Goal: Find specific page/section: Find specific page/section

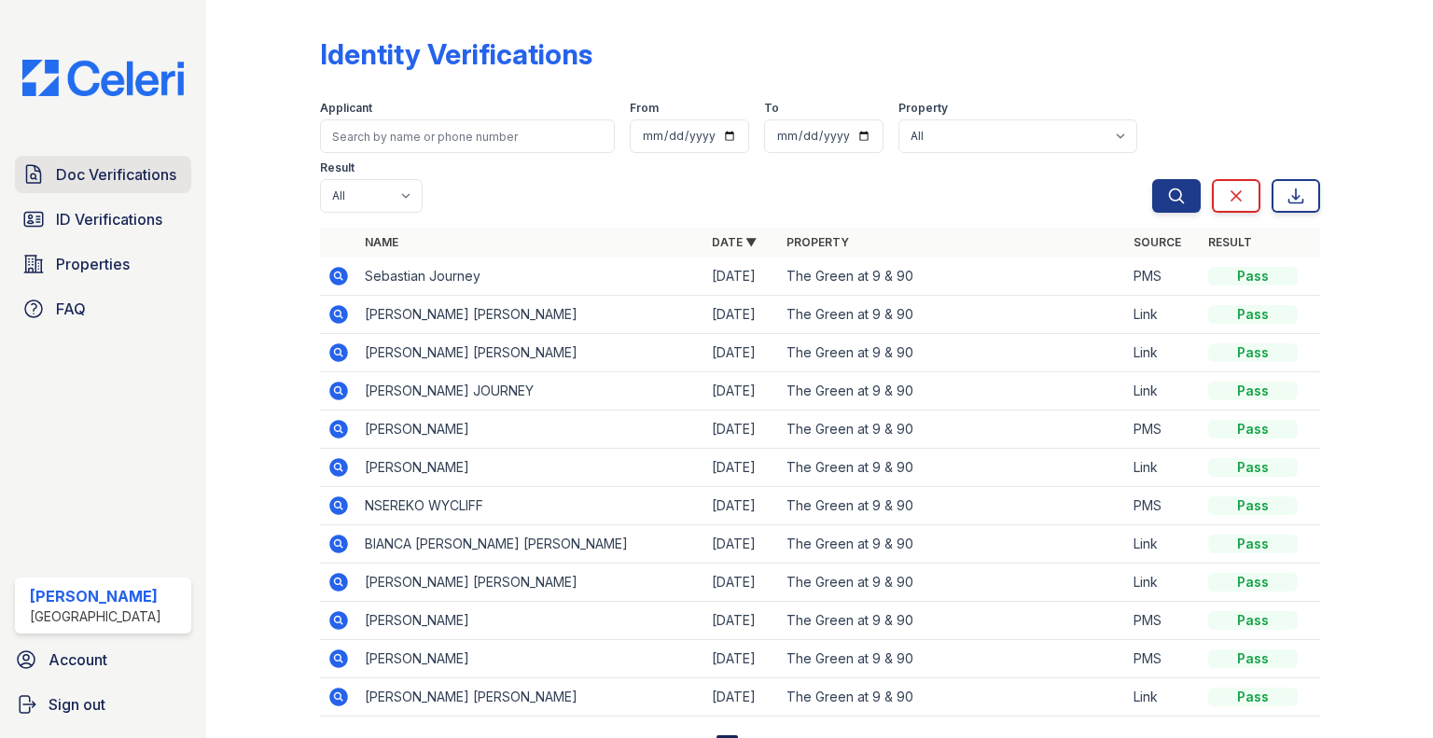
scroll to position [2, 0]
click at [81, 183] on span "Doc Verifications" at bounding box center [116, 174] width 120 height 22
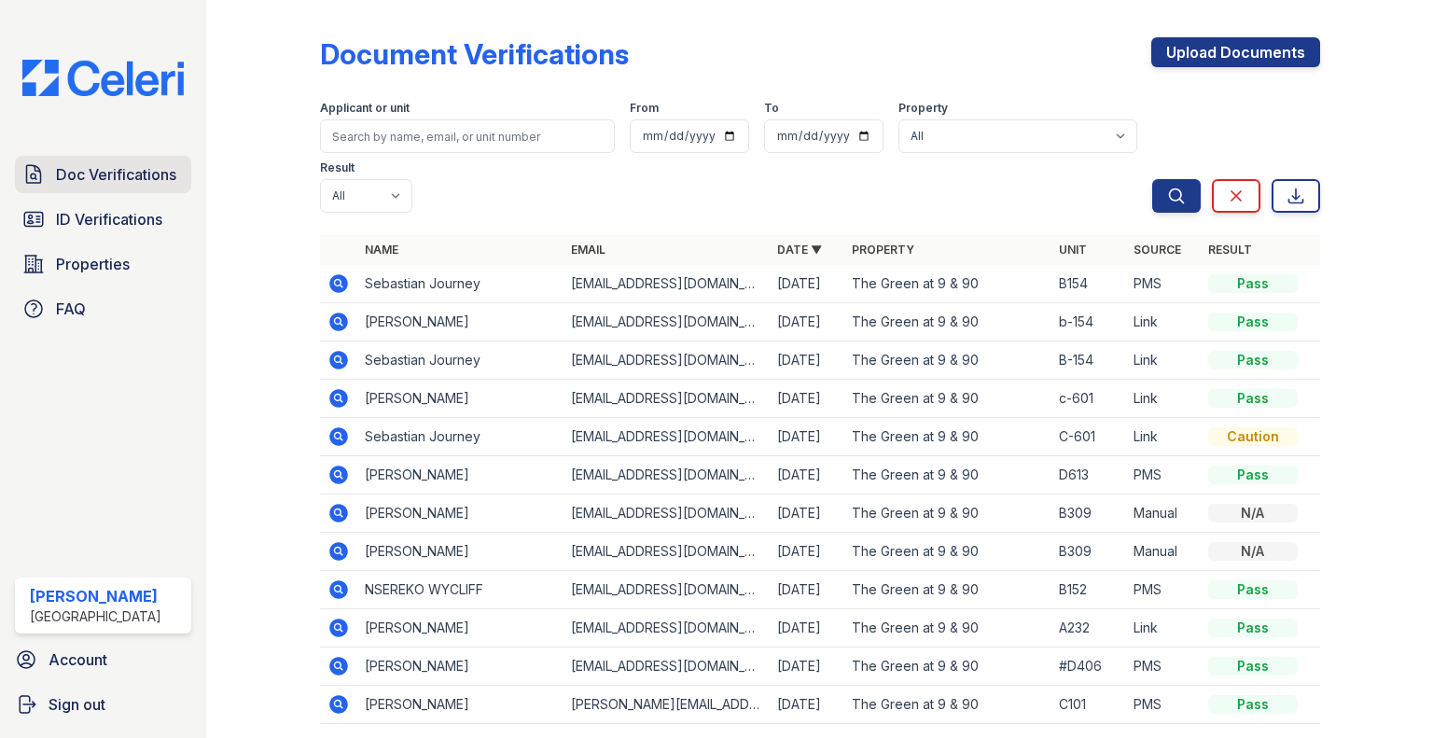
click at [131, 163] on span "Doc Verifications" at bounding box center [116, 174] width 120 height 22
click at [145, 182] on span "Doc Verifications" at bounding box center [116, 174] width 120 height 22
click at [134, 203] on link "ID Verifications" at bounding box center [103, 219] width 176 height 37
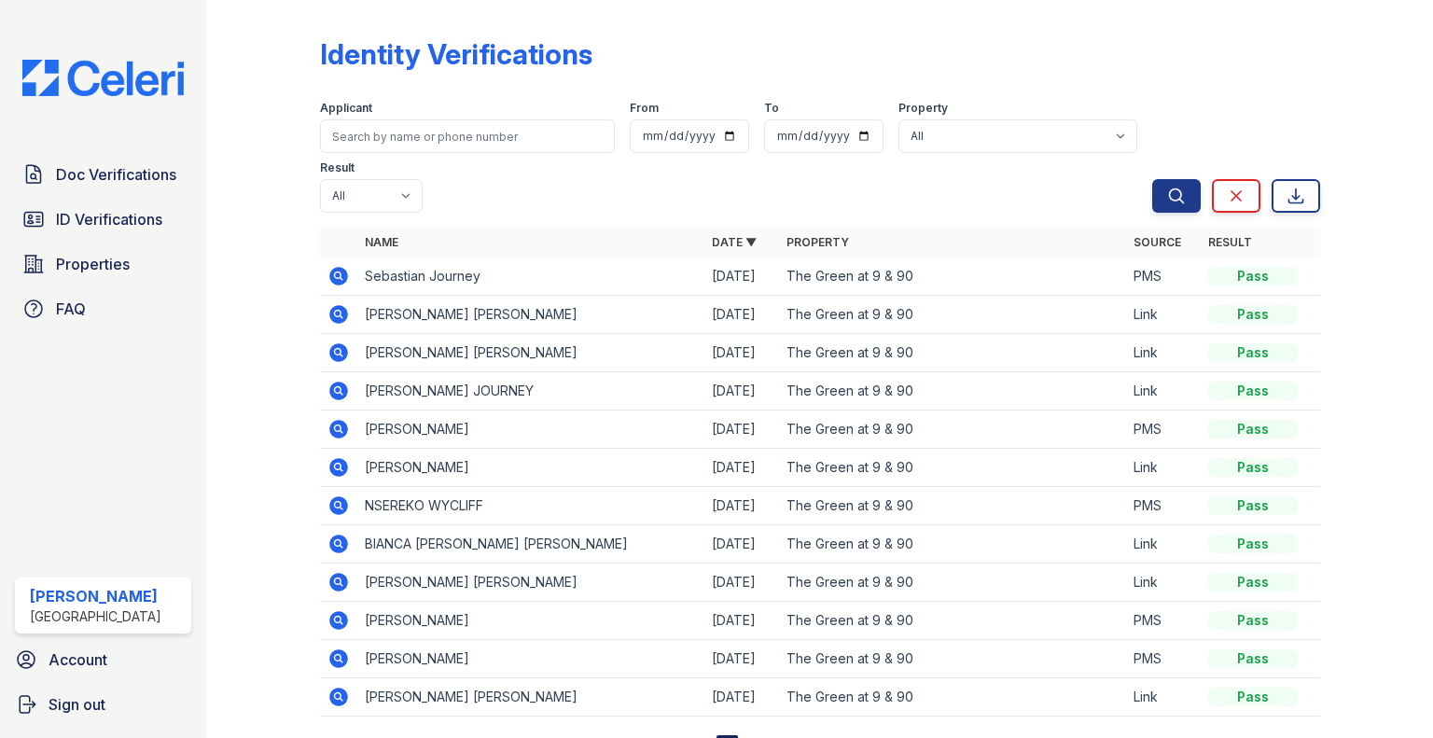
scroll to position [80, 0]
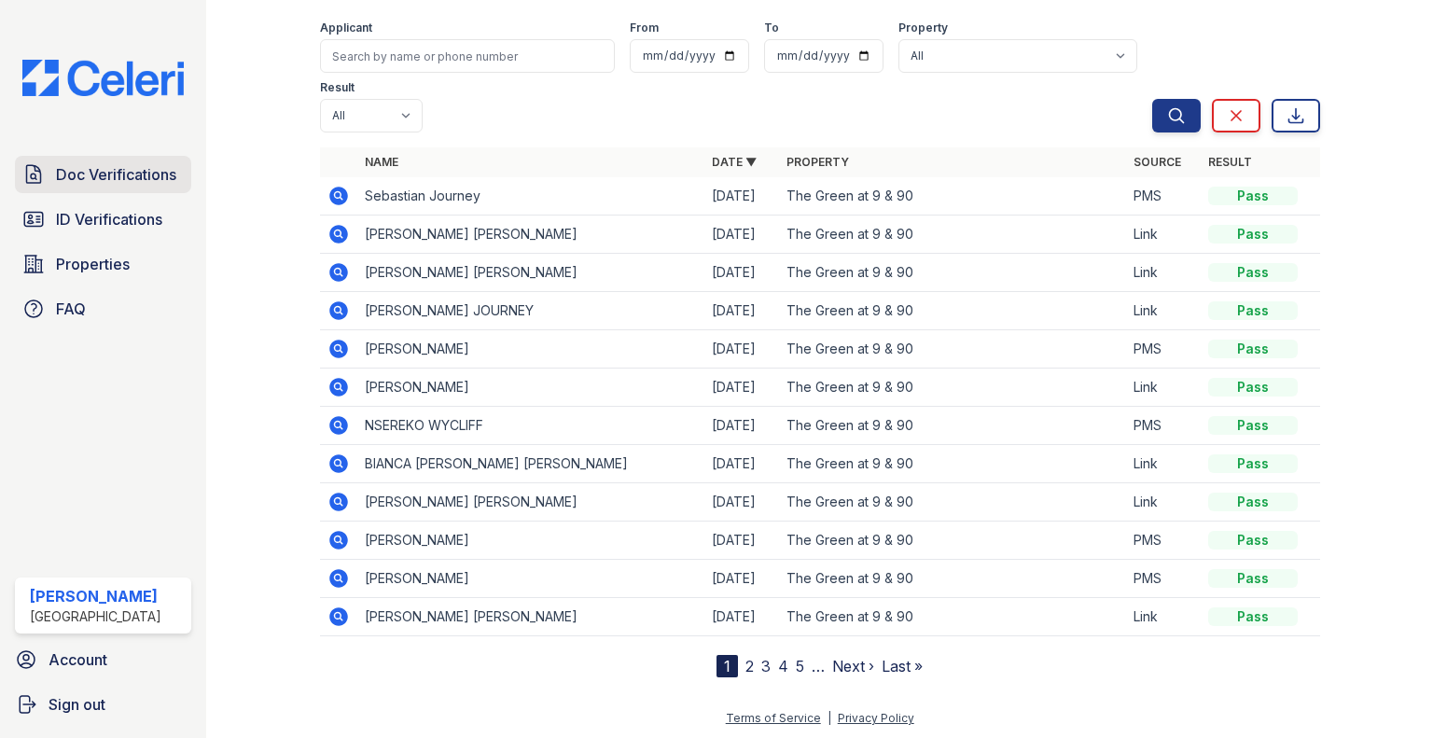
click at [104, 167] on span "Doc Verifications" at bounding box center [116, 174] width 120 height 22
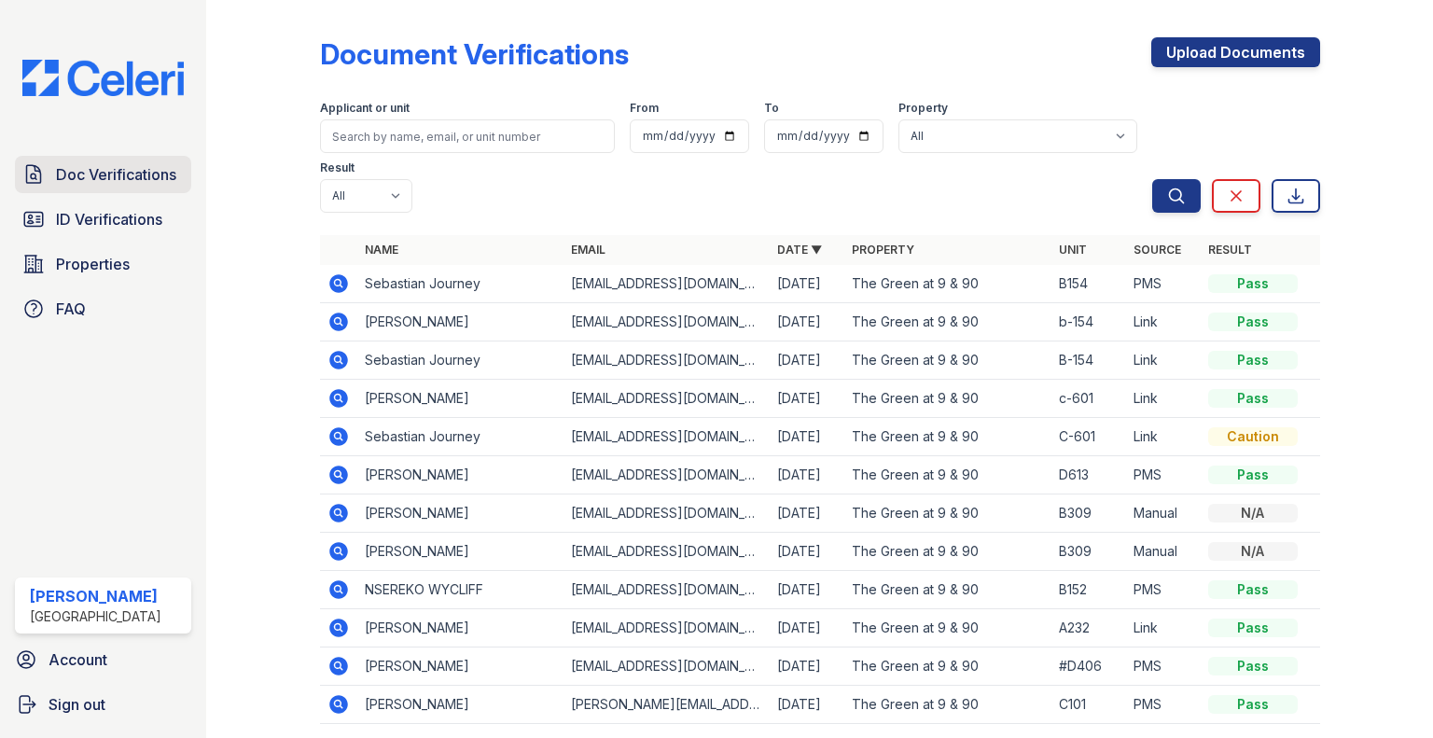
click at [67, 190] on link "Doc Verifications" at bounding box center [103, 174] width 176 height 37
click at [71, 215] on span "ID Verifications" at bounding box center [109, 219] width 106 height 22
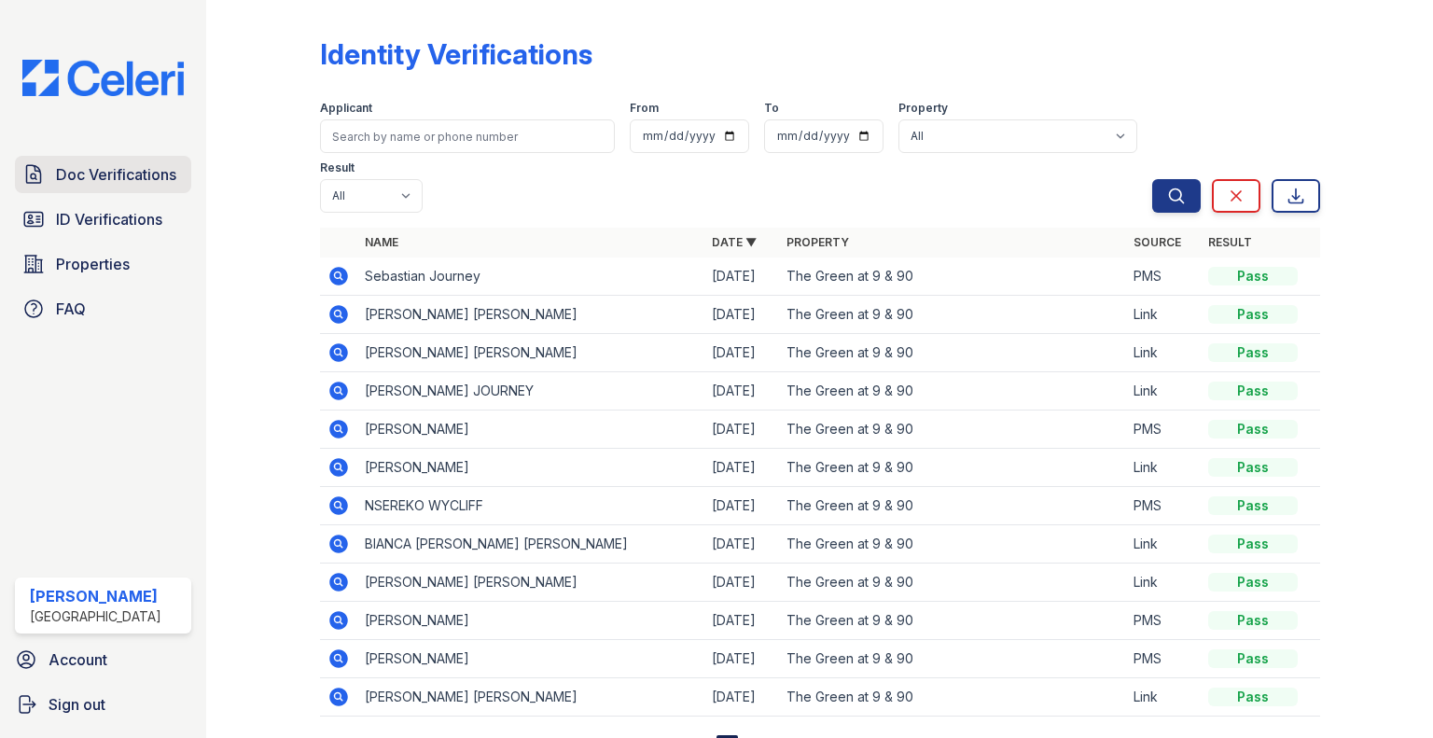
click at [151, 175] on span "Doc Verifications" at bounding box center [116, 174] width 120 height 22
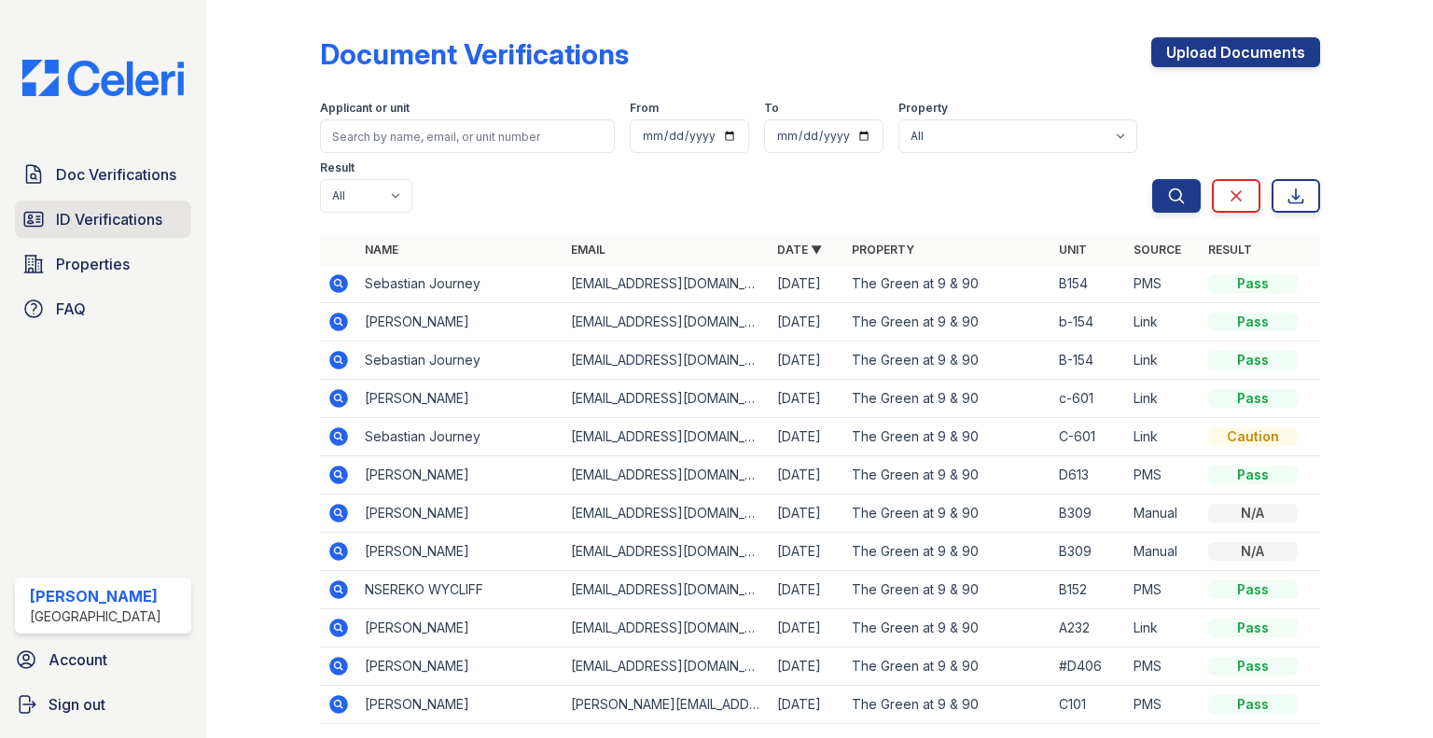
click at [84, 208] on span "ID Verifications" at bounding box center [109, 219] width 106 height 22
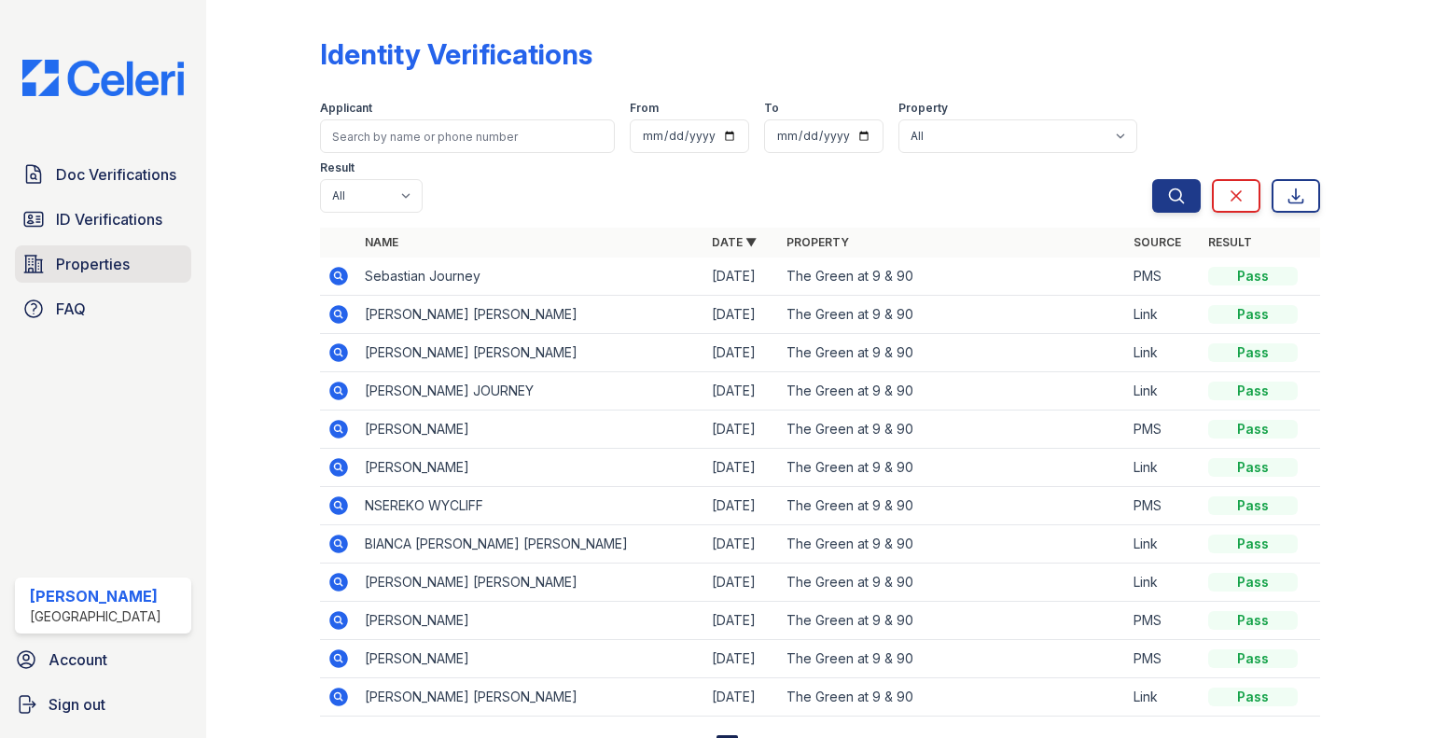
click at [97, 277] on link "Properties" at bounding box center [103, 263] width 176 height 37
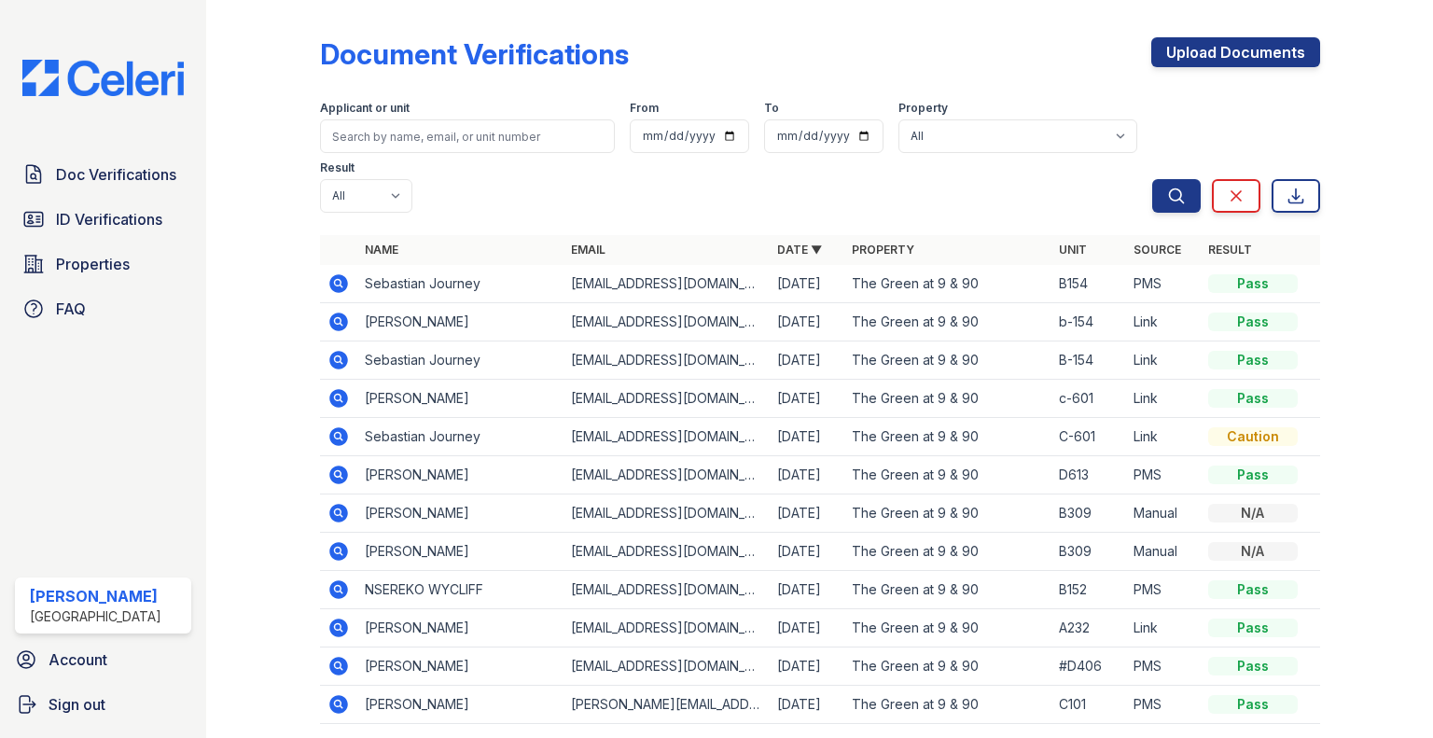
click at [343, 281] on icon at bounding box center [338, 283] width 19 height 19
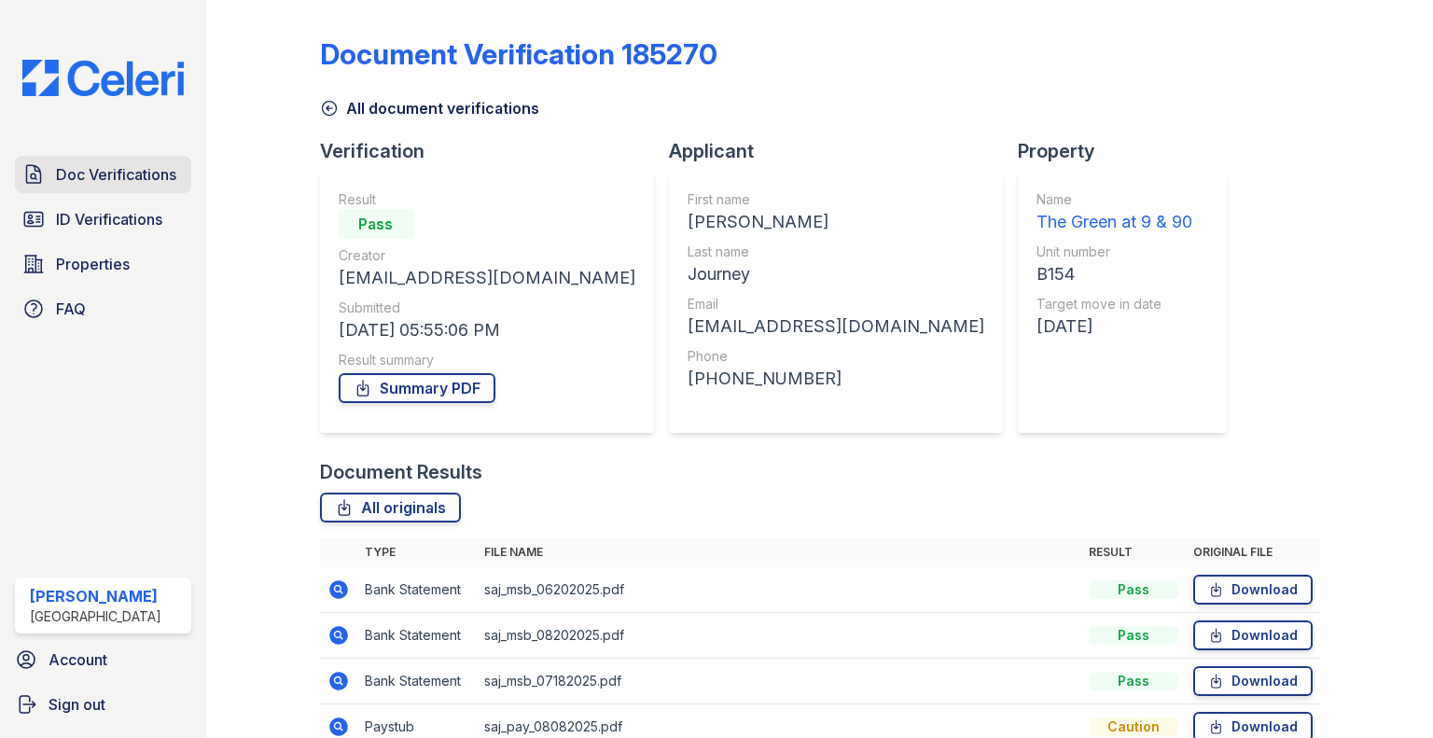
click at [77, 169] on span "Doc Verifications" at bounding box center [116, 174] width 120 height 22
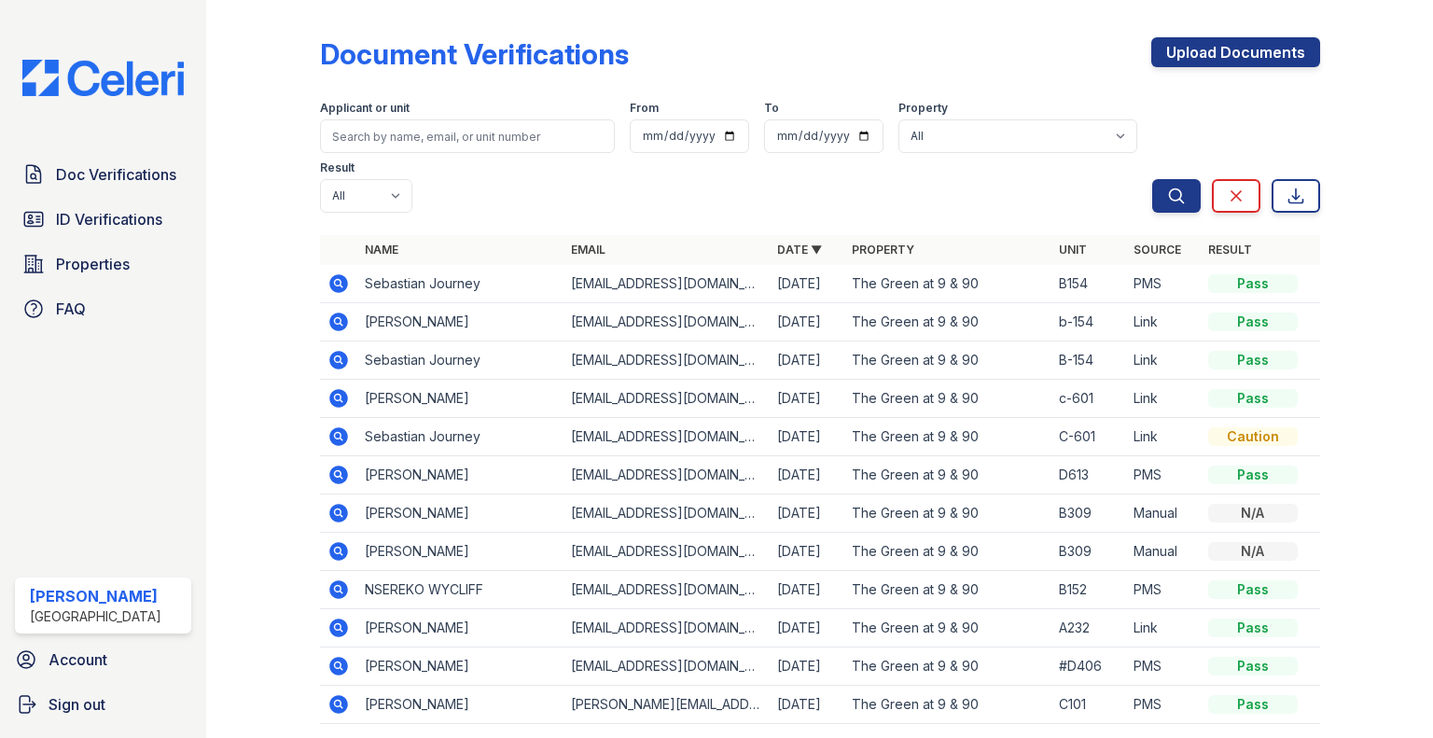
scroll to position [88, 0]
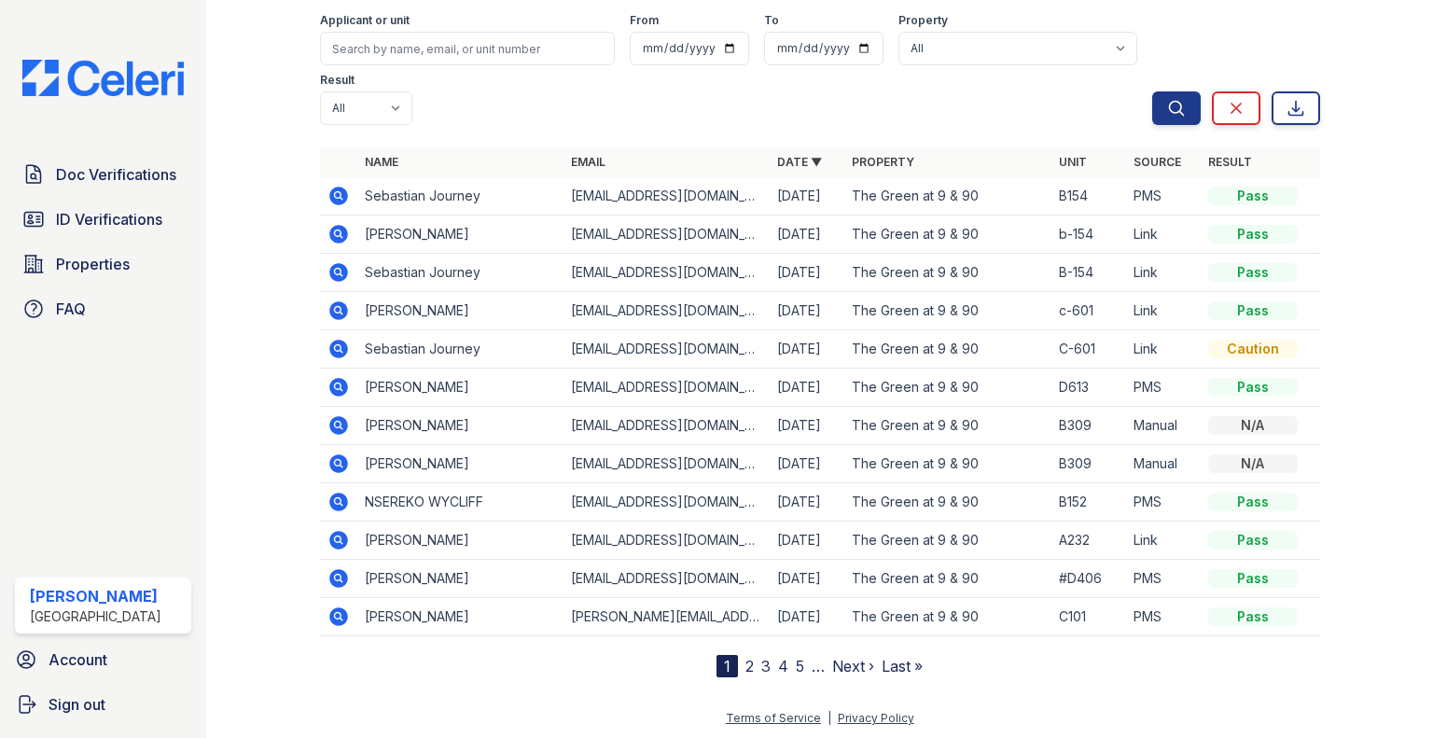
click at [343, 243] on icon at bounding box center [338, 234] width 22 height 22
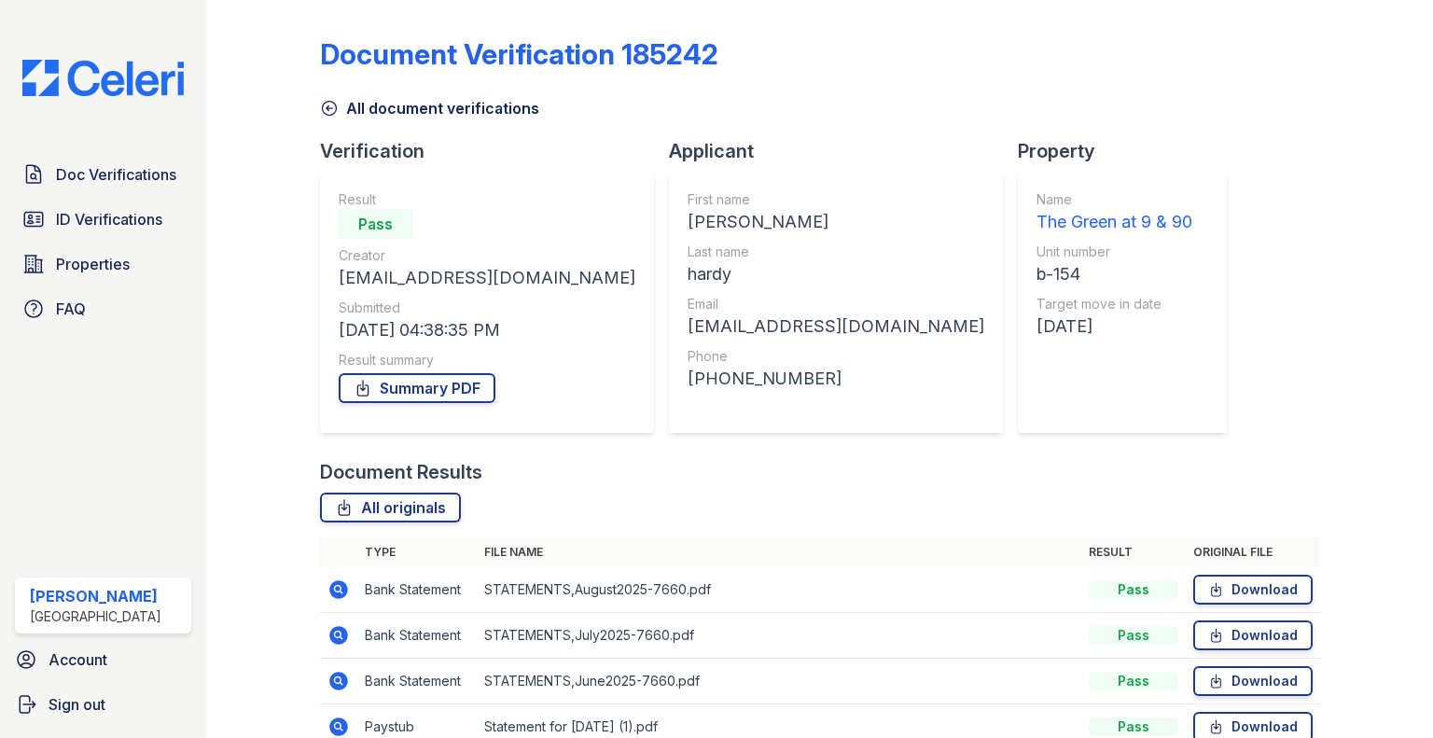
scroll to position [93, 0]
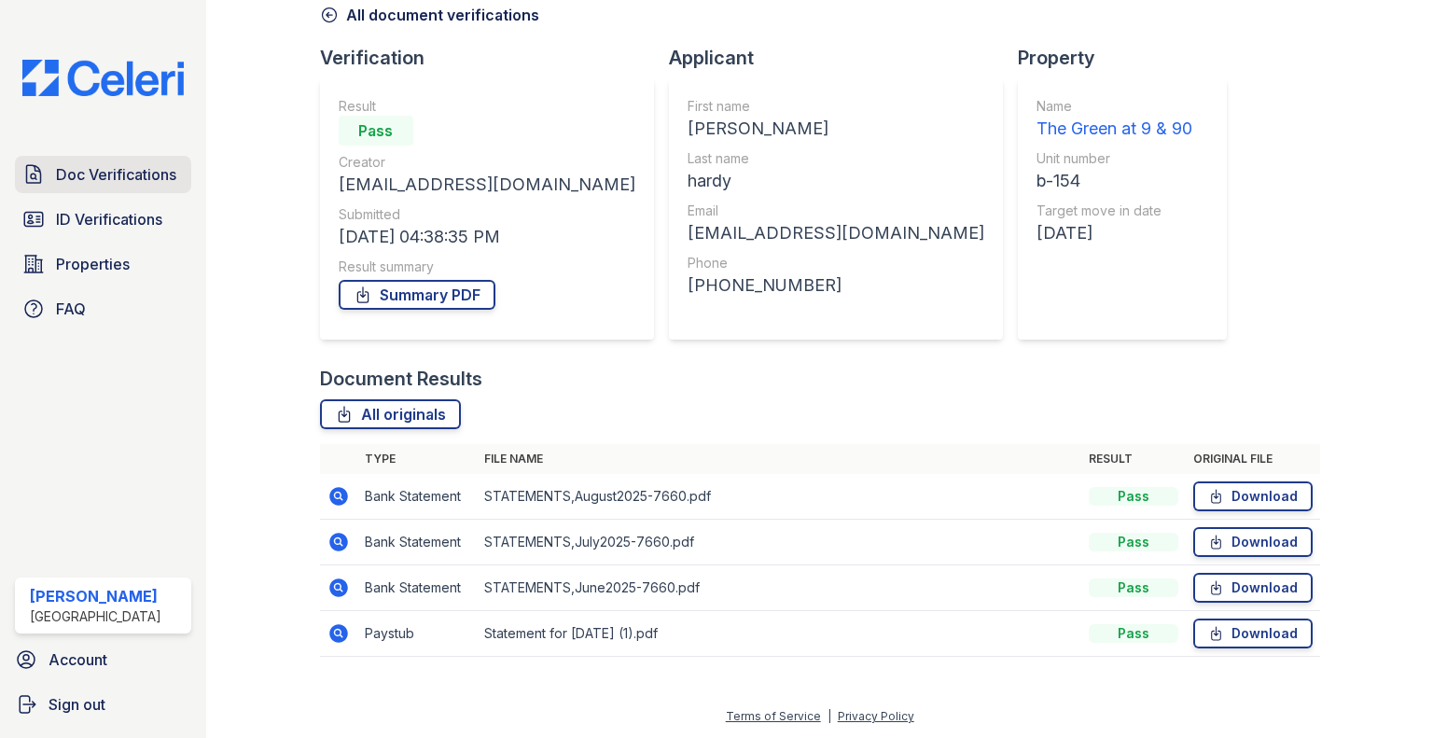
click at [97, 163] on span "Doc Verifications" at bounding box center [116, 174] width 120 height 22
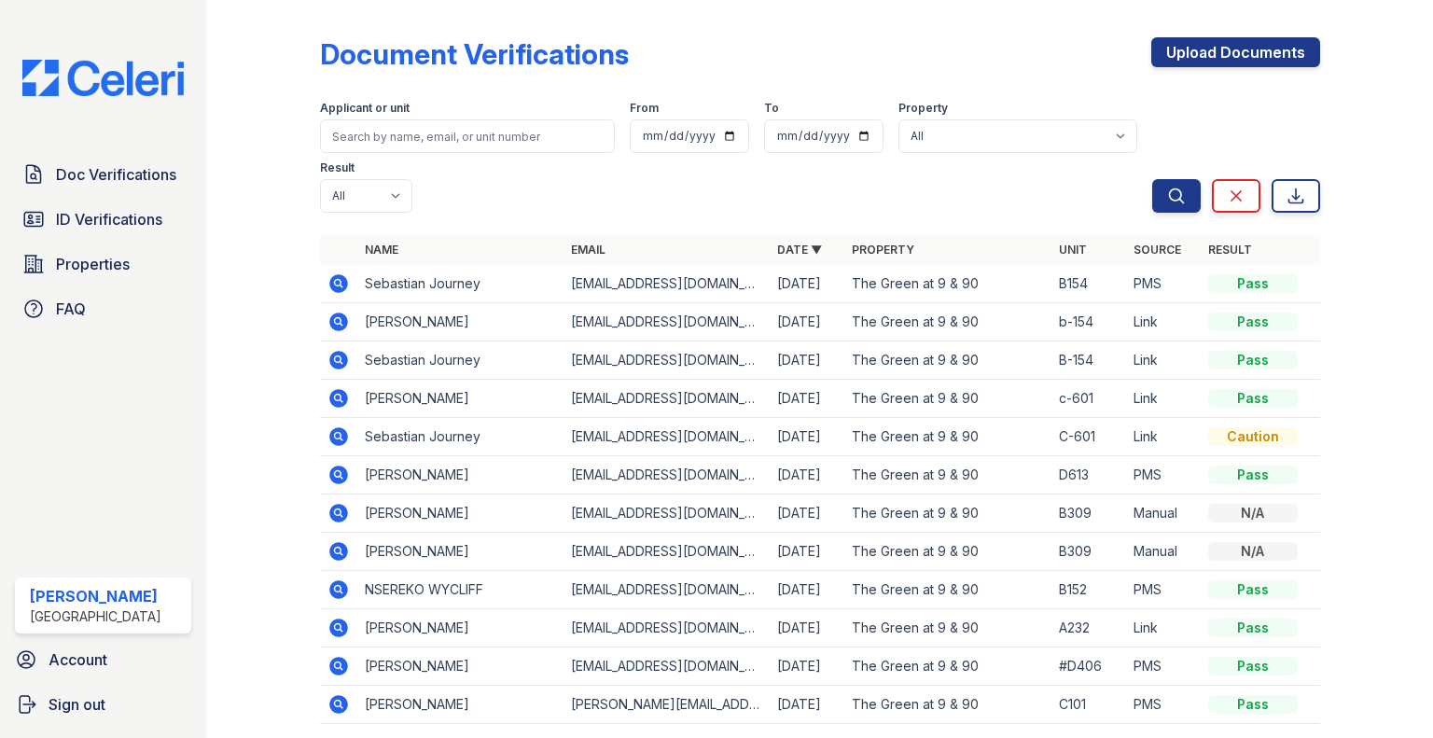
scroll to position [88, 0]
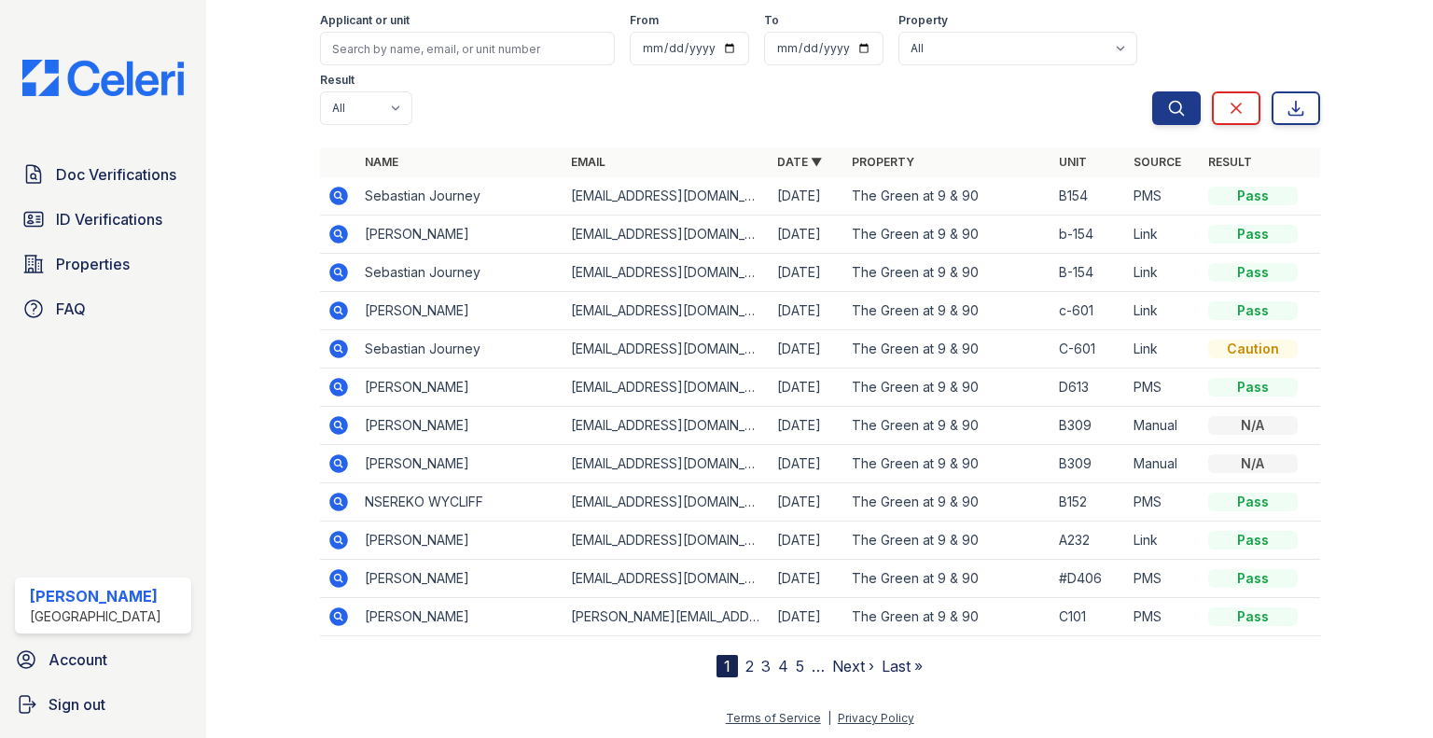
click at [746, 663] on nav "1 2 3 4 5 … Next › Last »" at bounding box center [819, 666] width 206 height 22
click at [745, 668] on link "2" at bounding box center [749, 666] width 8 height 19
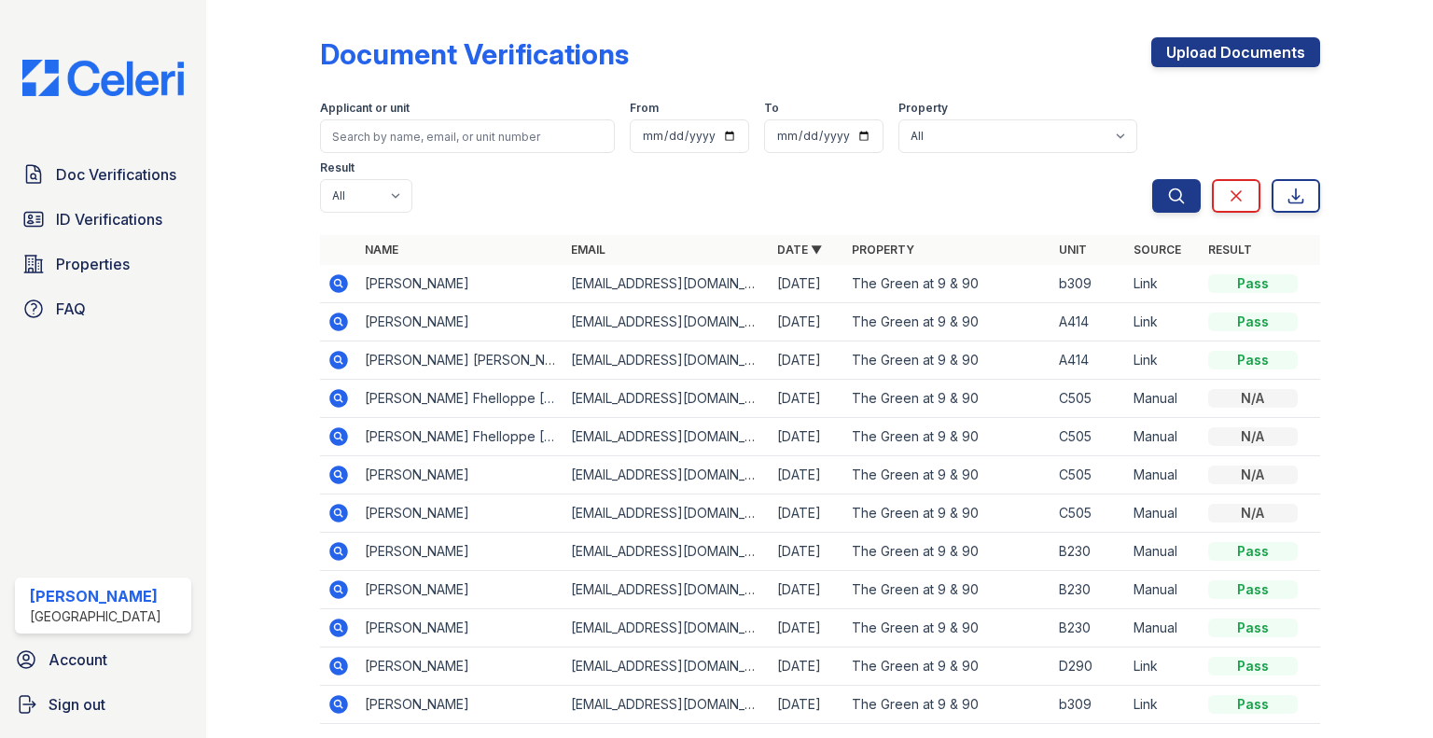
drag, startPoint x: 1395, startPoint y: 443, endPoint x: 1394, endPoint y: 458, distance: 15.0
click at [1394, 458] on div "Document Verifications Upload Documents Filter Applicant or unit From To Proper…" at bounding box center [819, 369] width 1226 height 738
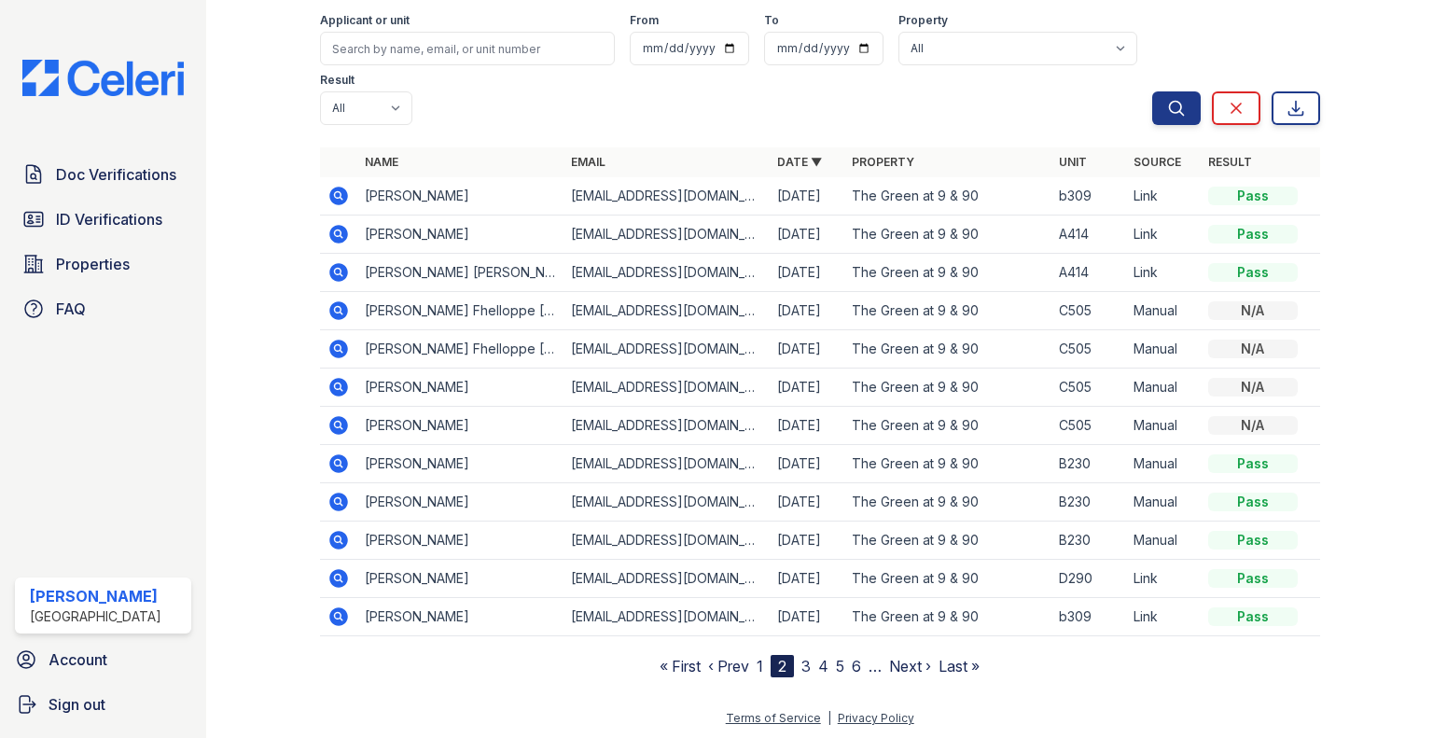
click at [756, 657] on link "1" at bounding box center [759, 666] width 7 height 19
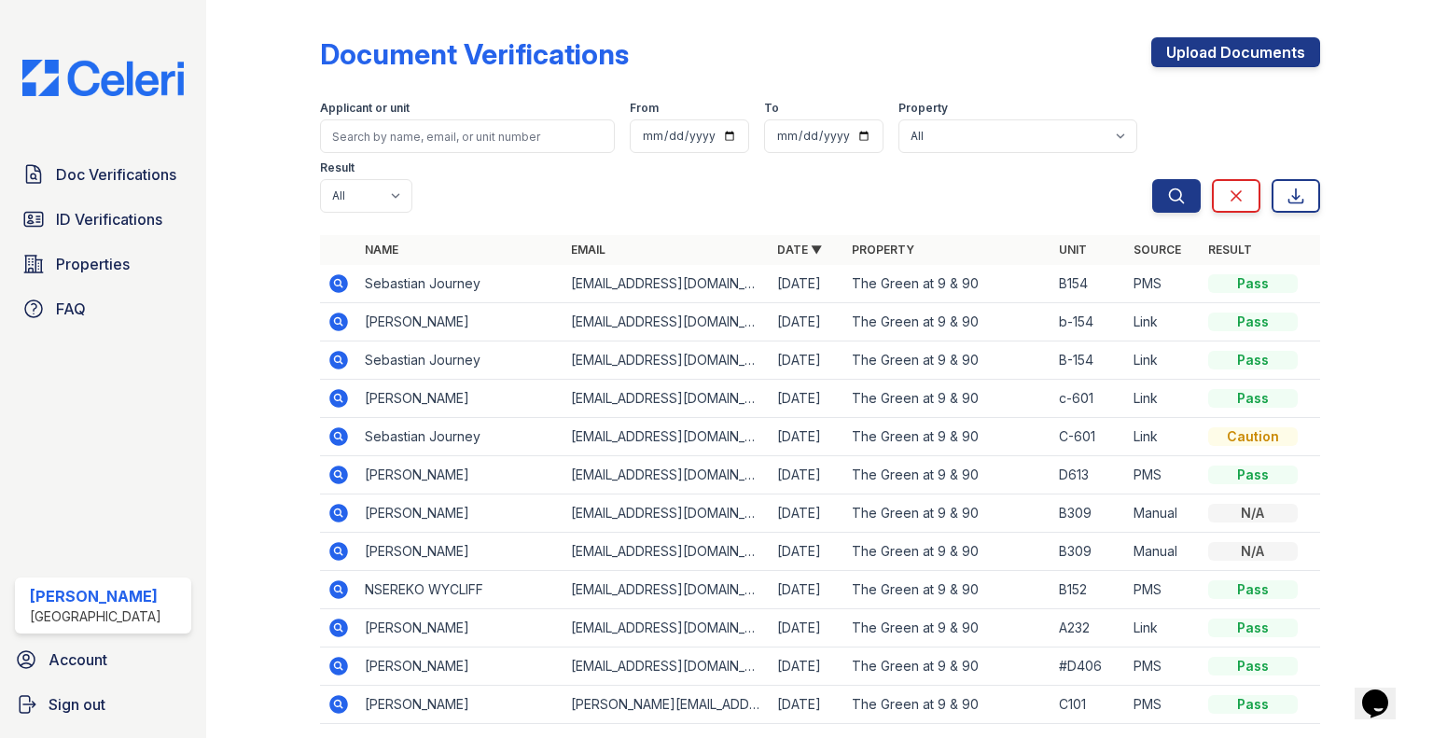
scroll to position [88, 0]
